Goal: Find specific page/section: Find specific page/section

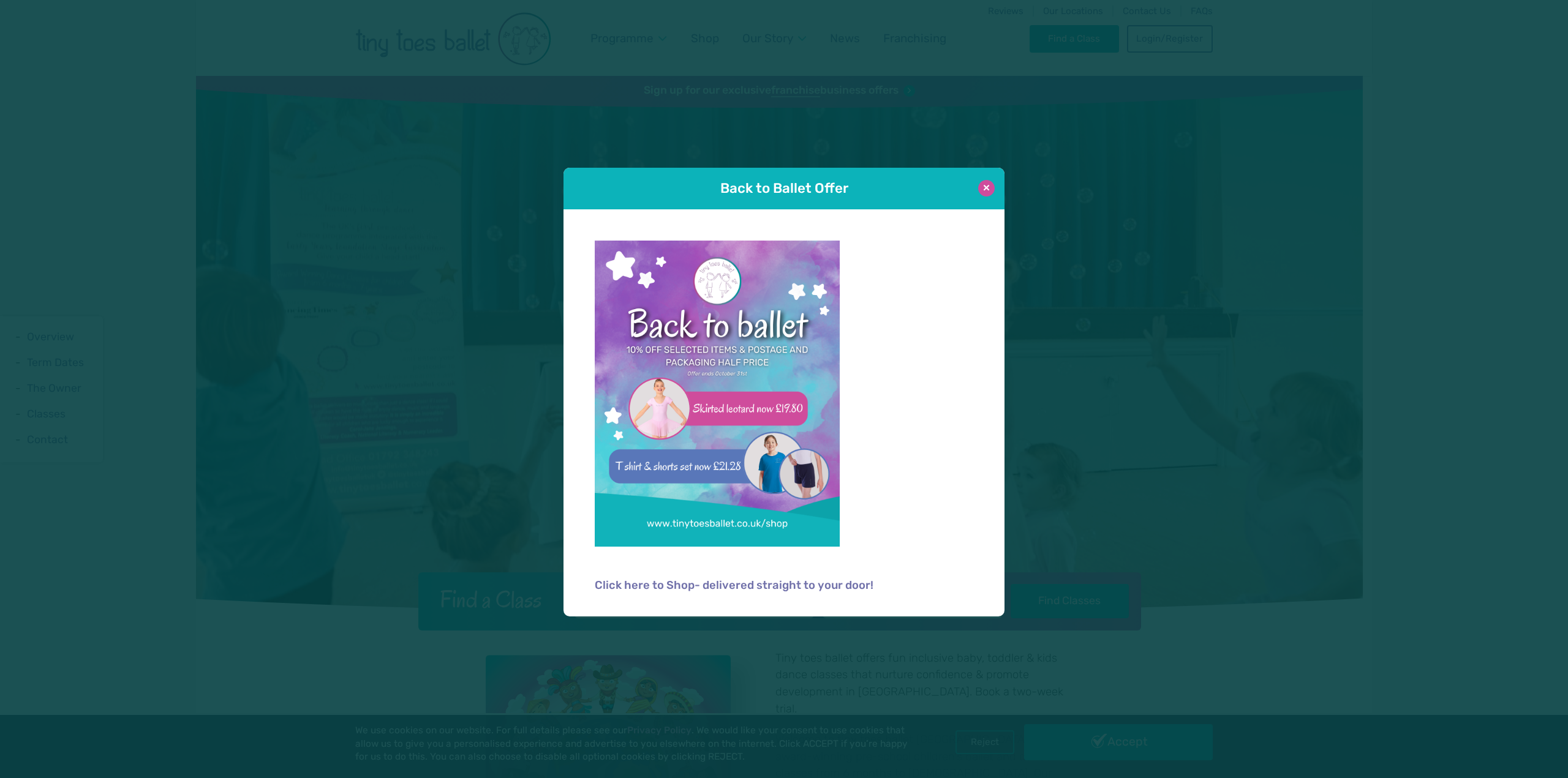
click at [988, 189] on button at bounding box center [986, 188] width 16 height 16
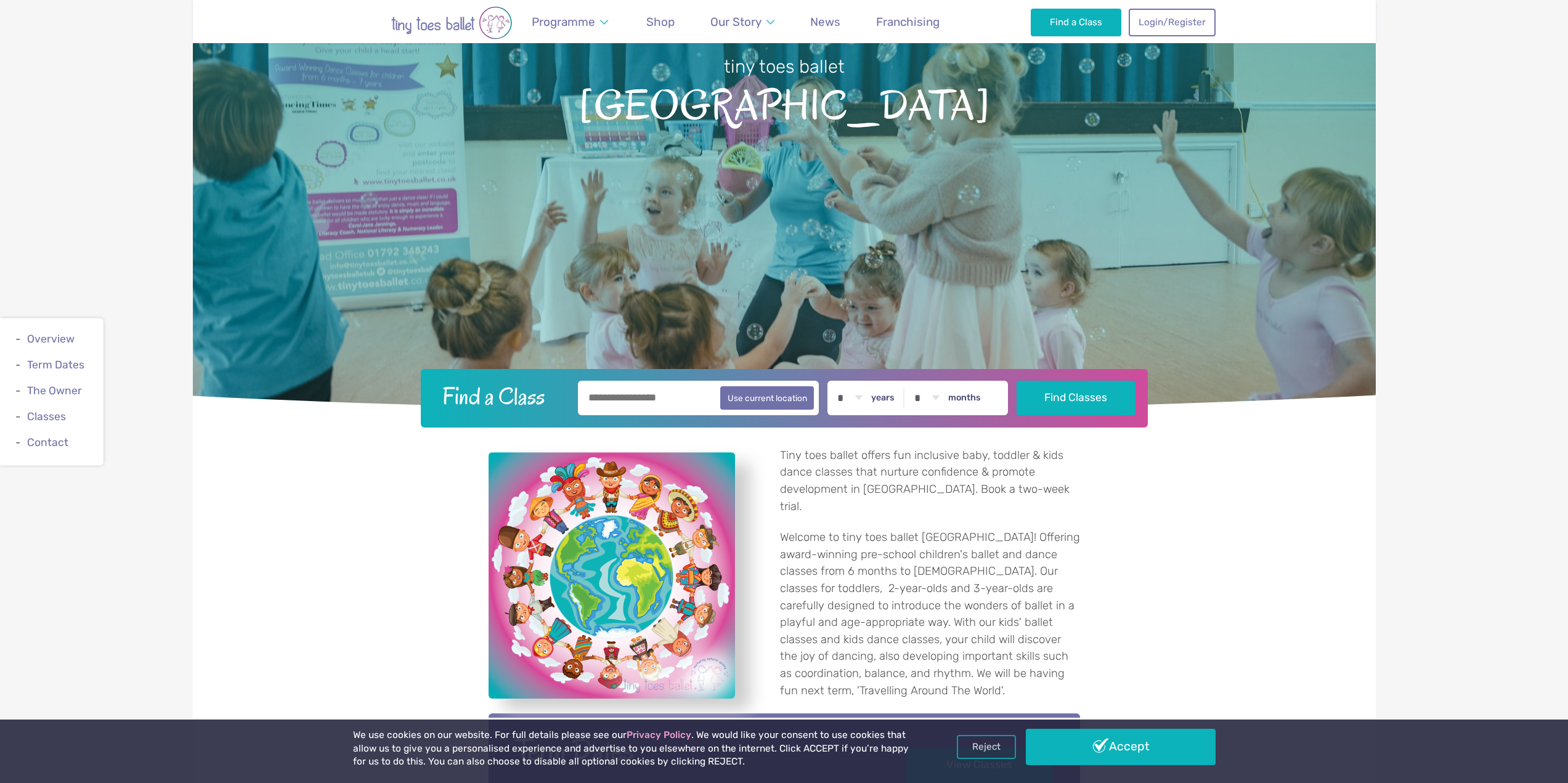
scroll to position [246, 0]
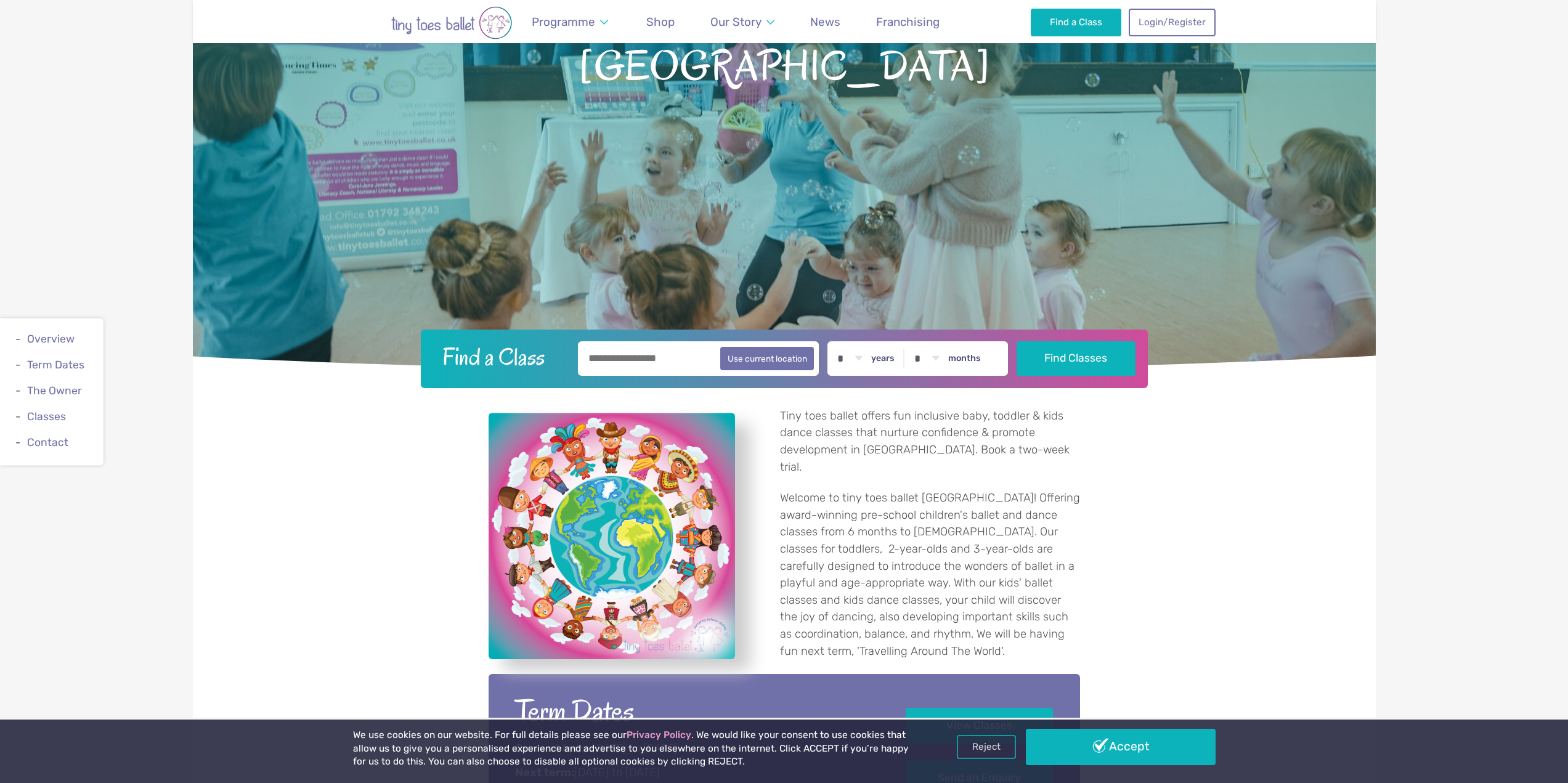
click at [678, 358] on input "text" at bounding box center [699, 359] width 241 height 35
click at [747, 358] on button "Use current location" at bounding box center [767, 358] width 94 height 24
type input "**********"
click at [655, 353] on input "**********" at bounding box center [699, 359] width 241 height 35
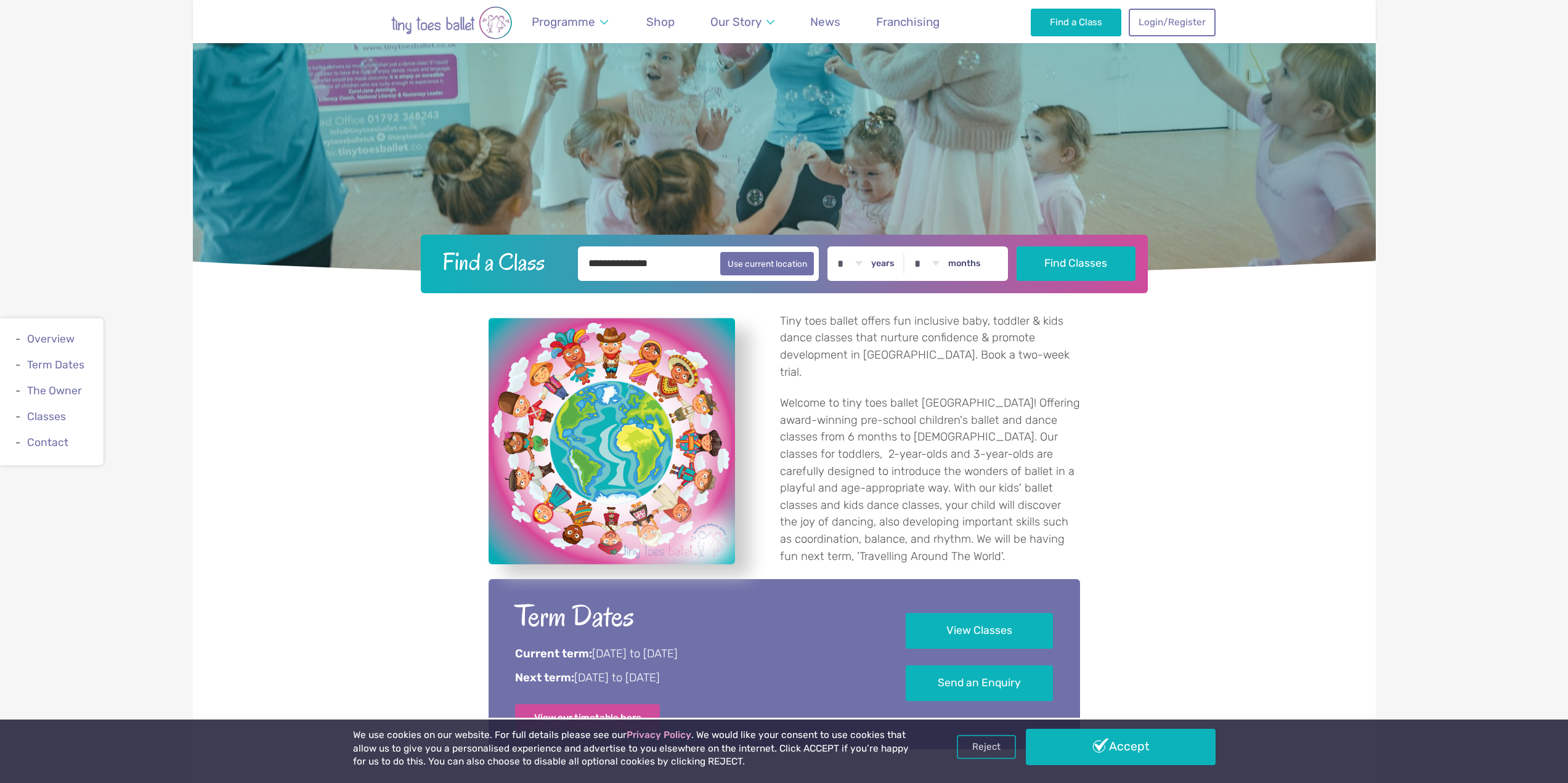
scroll to position [555, 0]
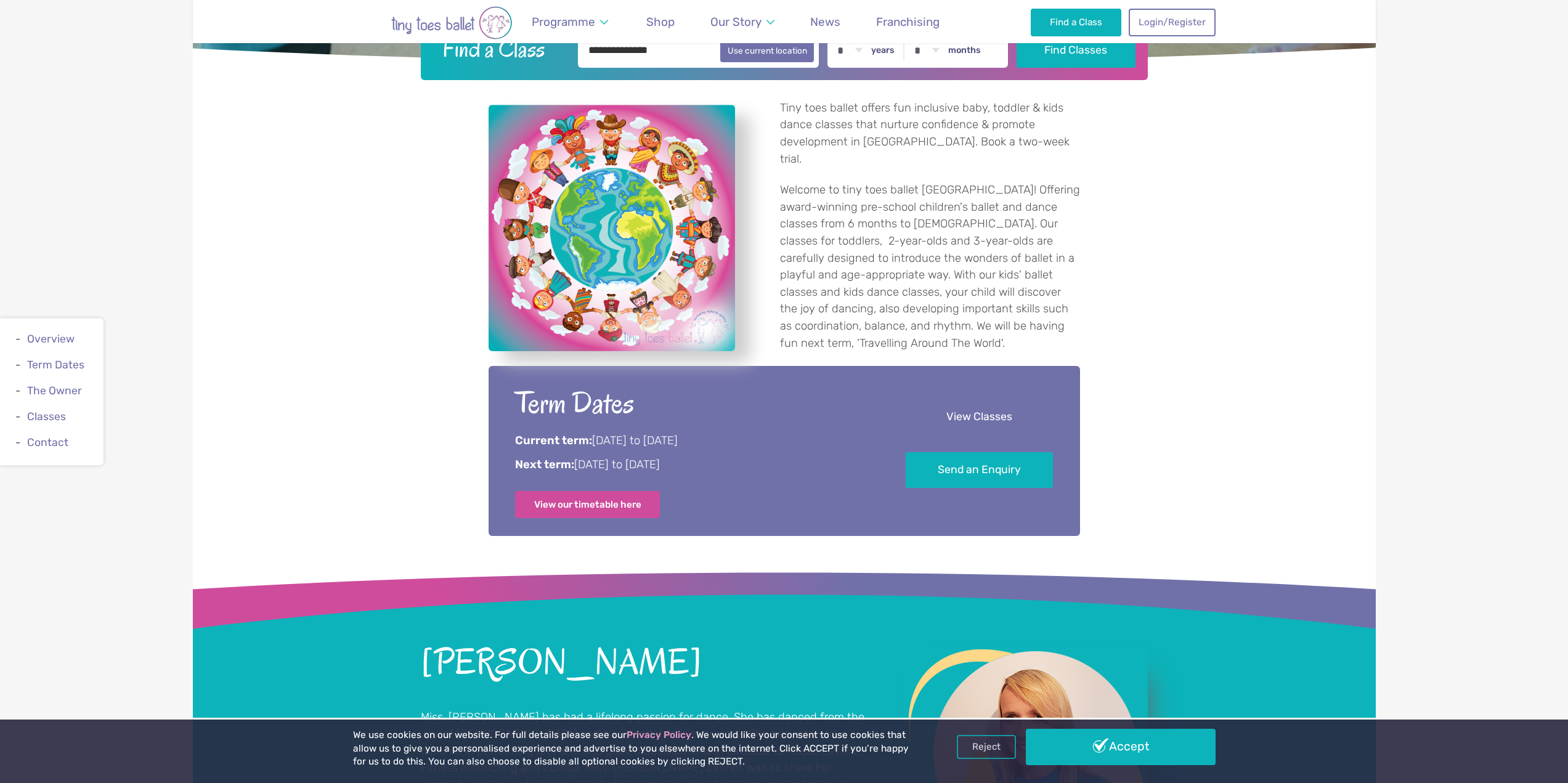
click at [934, 411] on link "View Classes" at bounding box center [979, 417] width 147 height 37
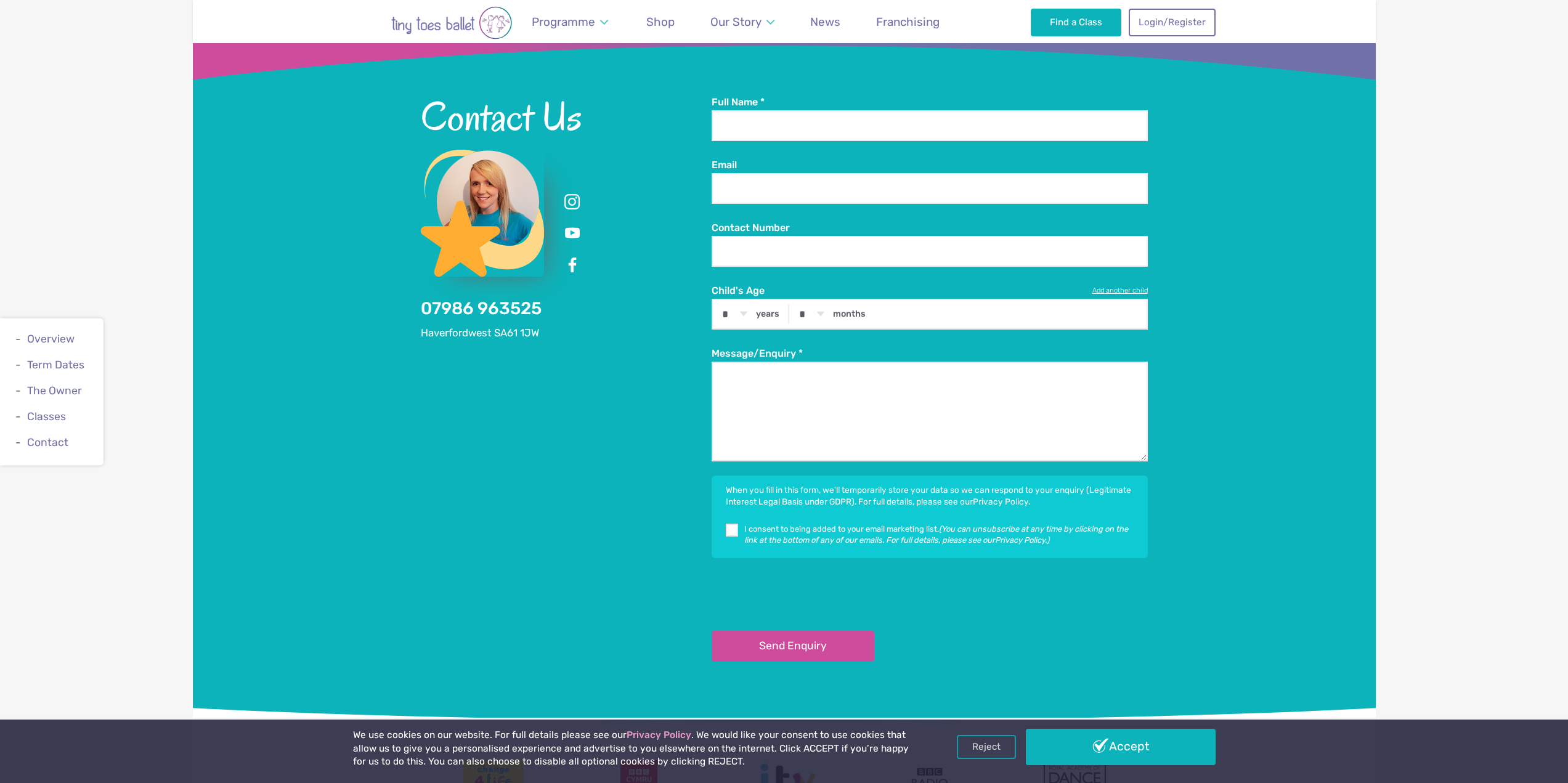
scroll to position [1510, 0]
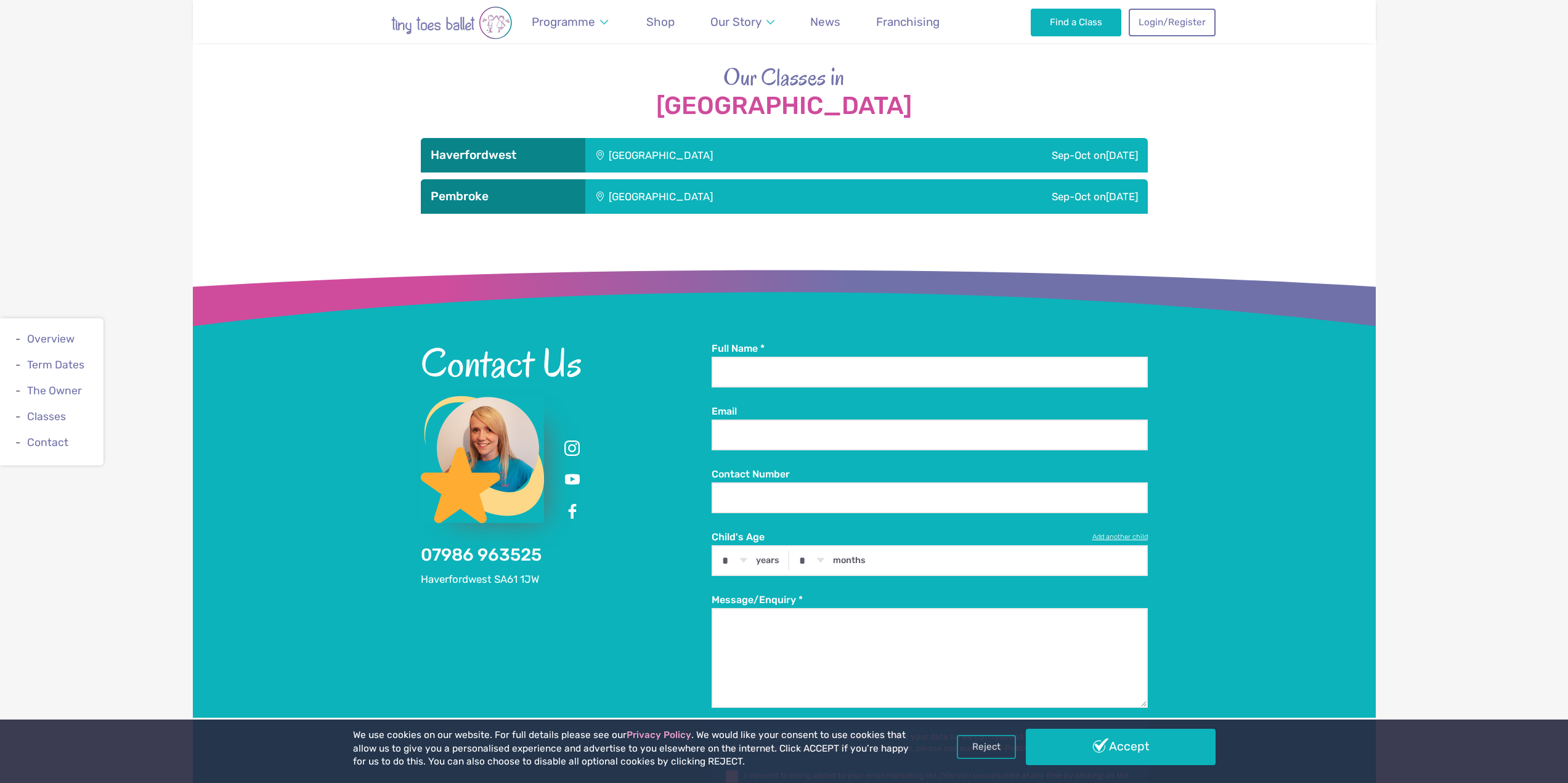
scroll to position [555, 0]
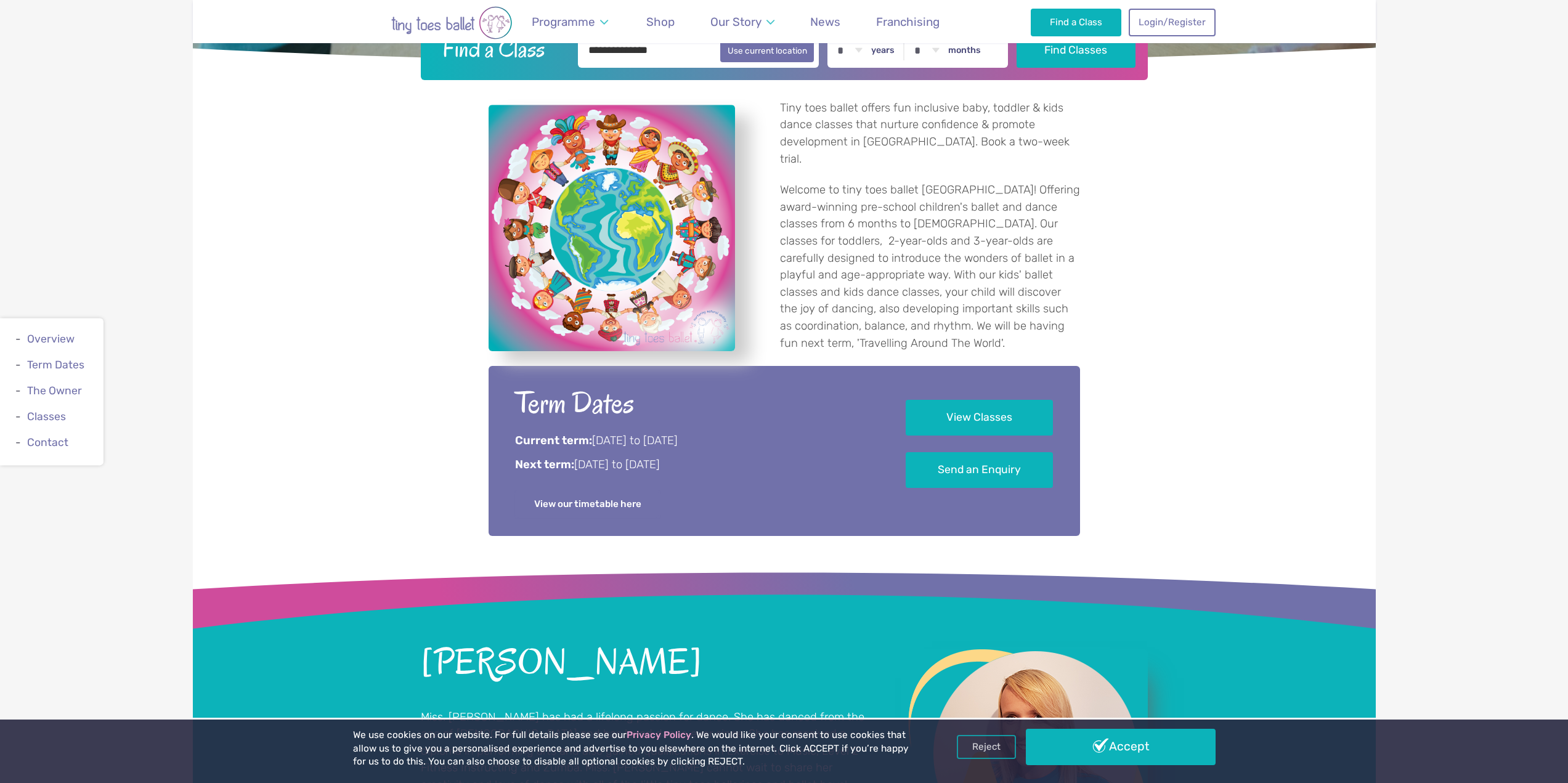
click at [579, 508] on link "View our timetable here" at bounding box center [588, 504] width 145 height 27
